Goal: Find specific page/section: Find specific page/section

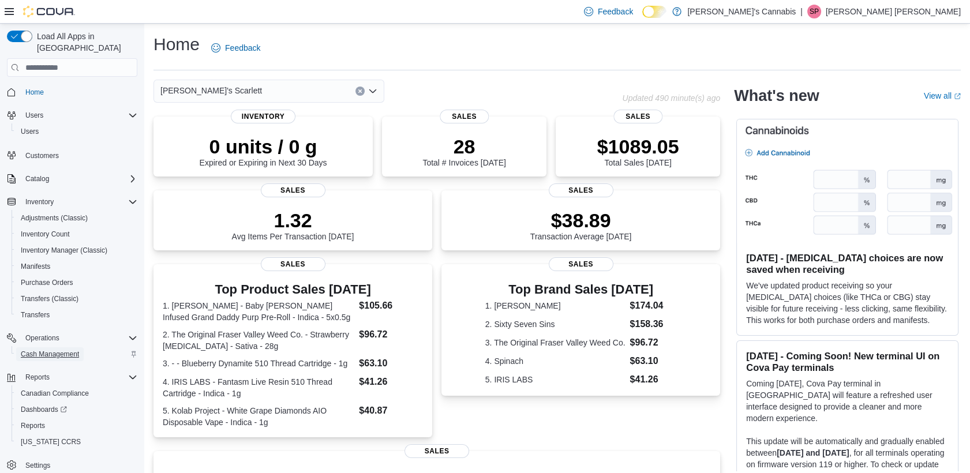
click at [37, 348] on span "Cash Management" at bounding box center [50, 354] width 58 height 14
